Goal: Information Seeking & Learning: Learn about a topic

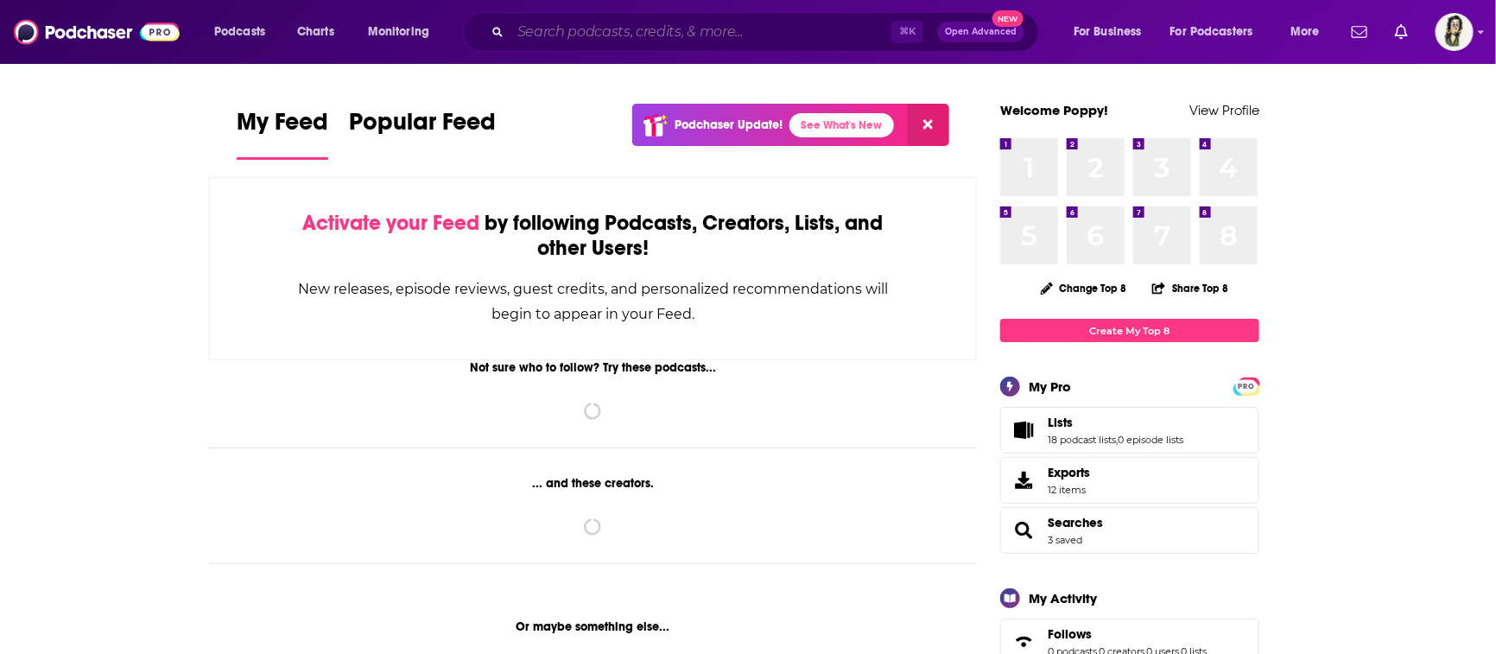
click at [695, 23] on input "Search podcasts, credits, & more..." at bounding box center [700, 32] width 381 height 28
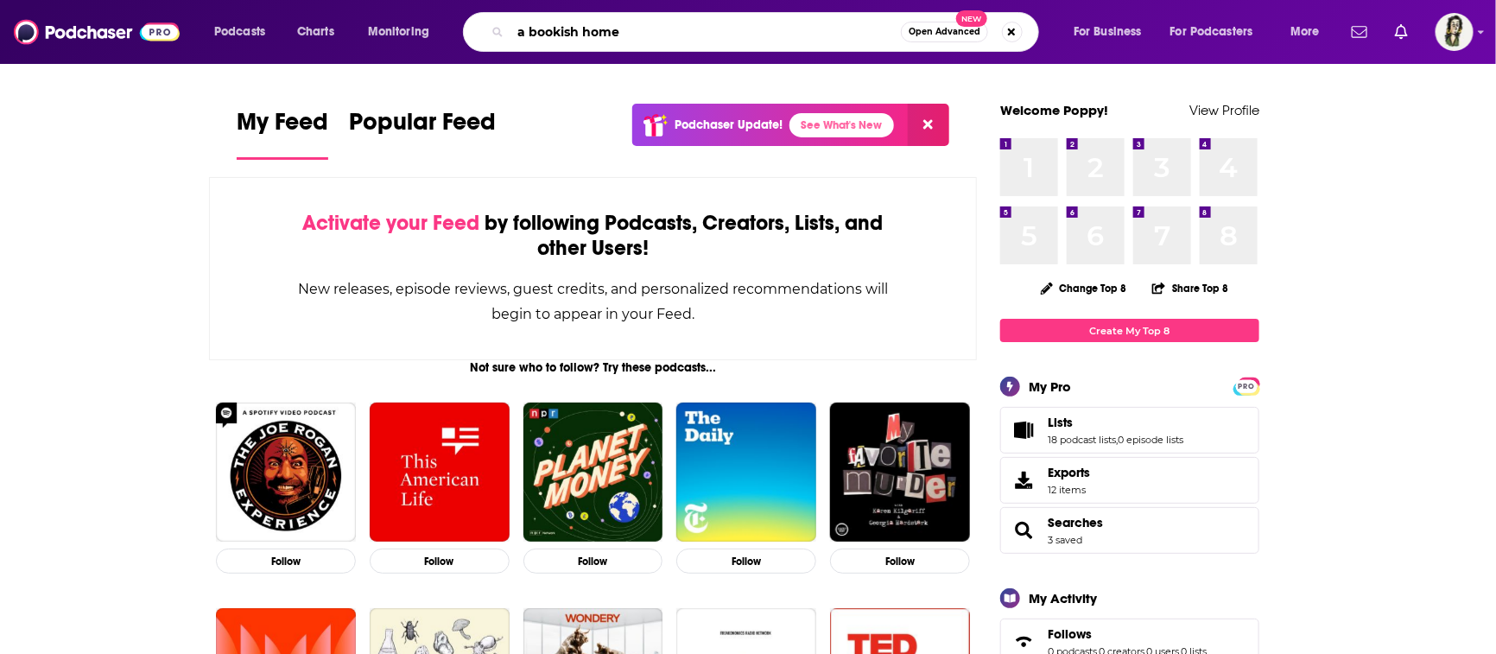
type input "a bookish home"
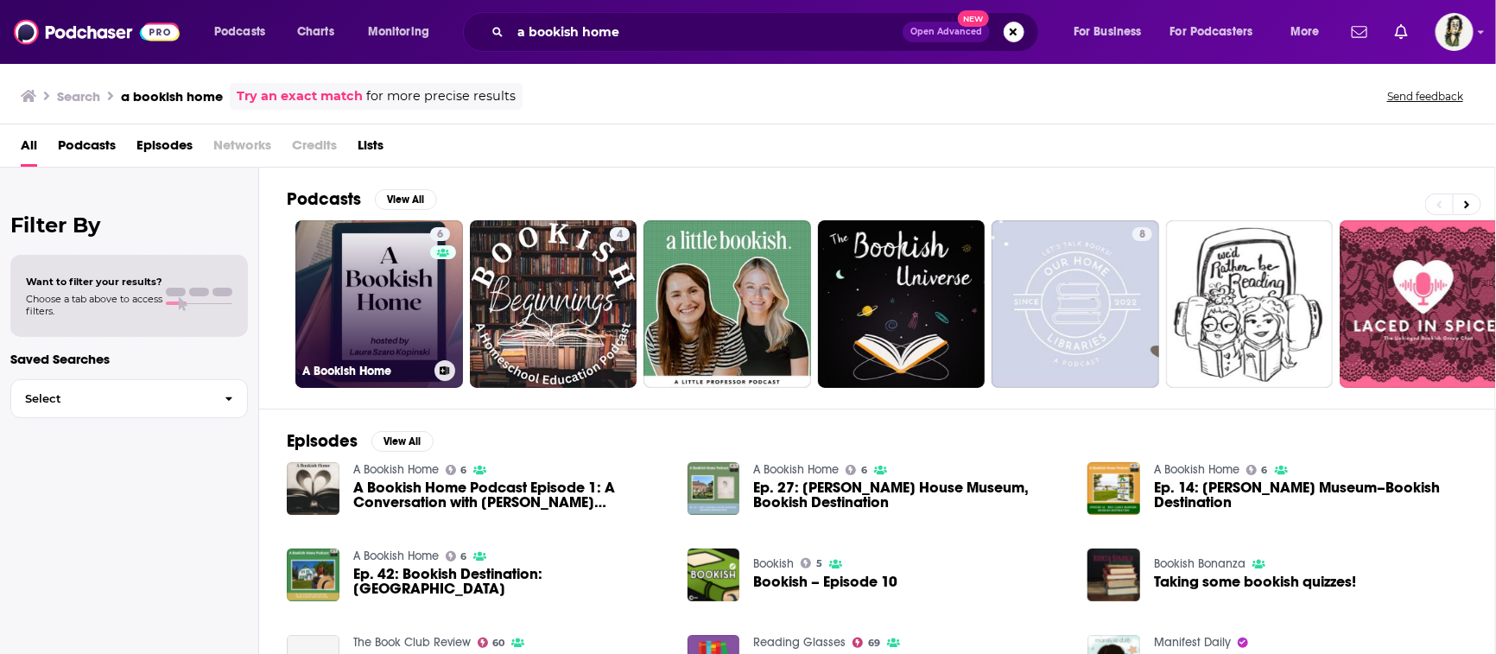
click at [385, 305] on link "6 A Bookish Home" at bounding box center [379, 304] width 168 height 168
